Goal: Navigation & Orientation: Find specific page/section

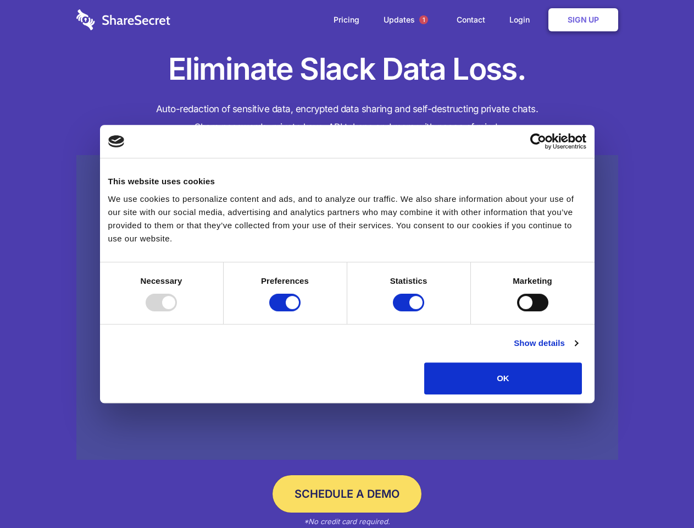
click at [177, 311] on div at bounding box center [161, 303] width 31 height 18
click at [301, 311] on input "Preferences" at bounding box center [284, 303] width 31 height 18
checkbox input "false"
click at [410, 311] on input "Statistics" at bounding box center [408, 303] width 31 height 18
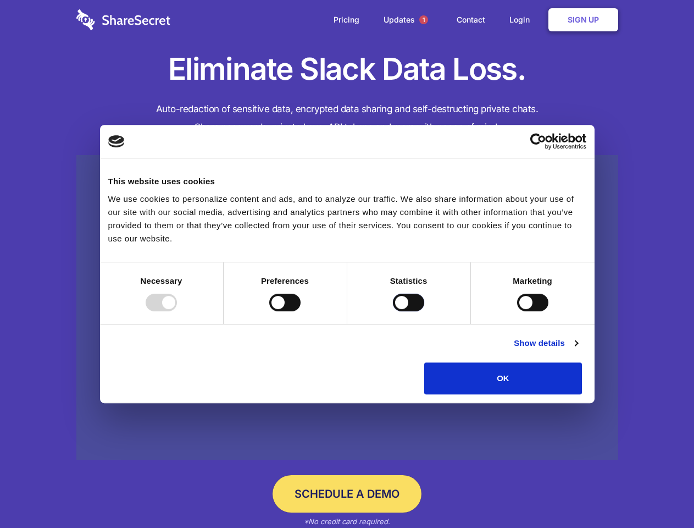
checkbox input "false"
click at [517, 311] on input "Marketing" at bounding box center [532, 303] width 31 height 18
checkbox input "true"
click at [578, 350] on link "Show details" at bounding box center [546, 342] width 64 height 13
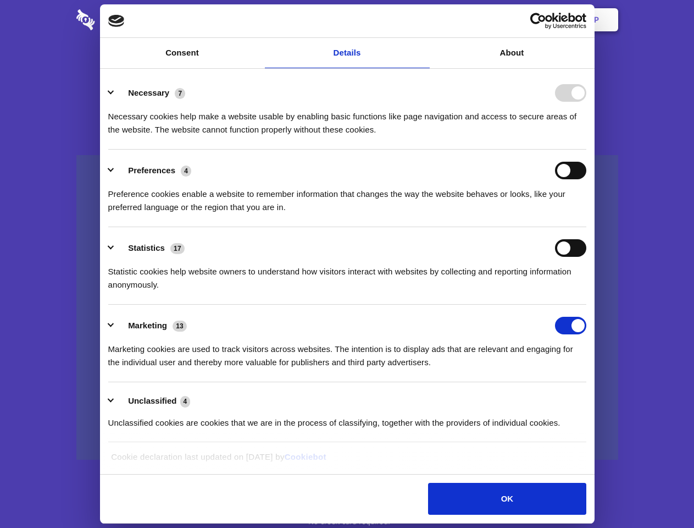
click at [592, 398] on ul "Necessary 7 Necessary cookies help make a website usable by enabling basic func…" at bounding box center [347, 257] width 489 height 371
click at [423, 20] on span "1" at bounding box center [423, 19] width 9 height 9
